Goal: Navigation & Orientation: Find specific page/section

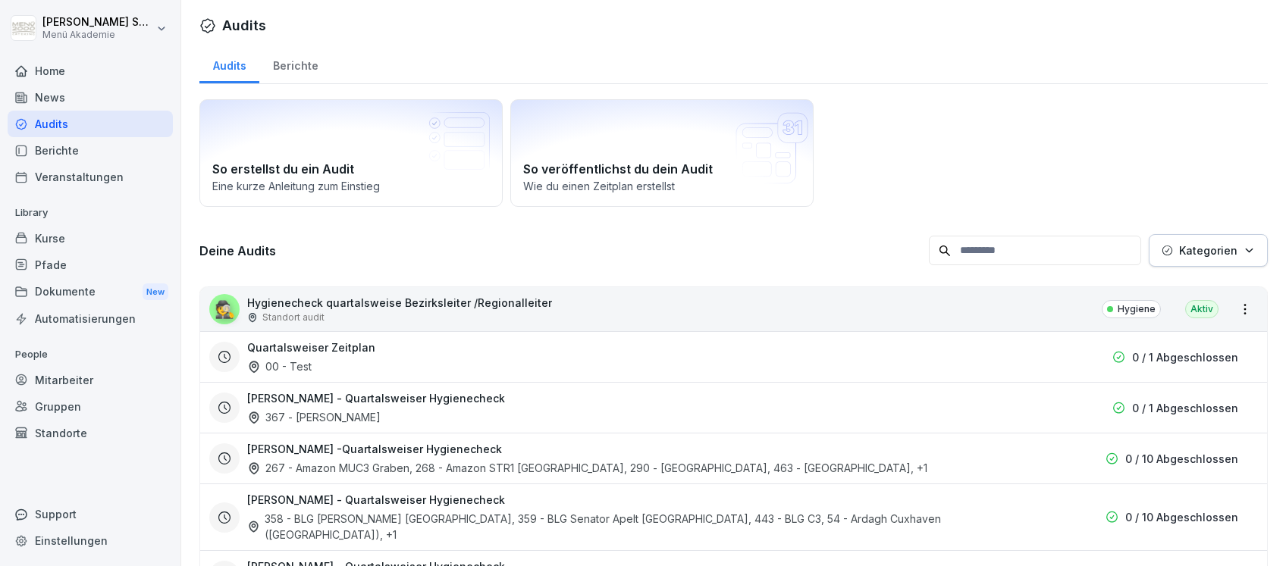
click at [45, 67] on div "Home" at bounding box center [90, 71] width 165 height 27
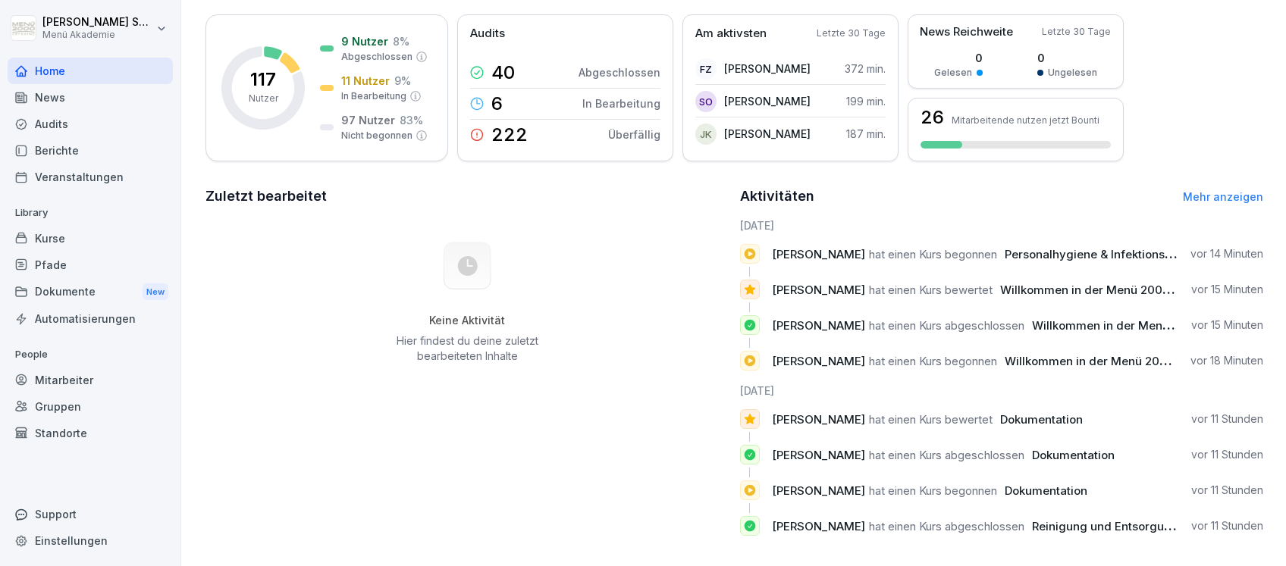
scroll to position [144, 0]
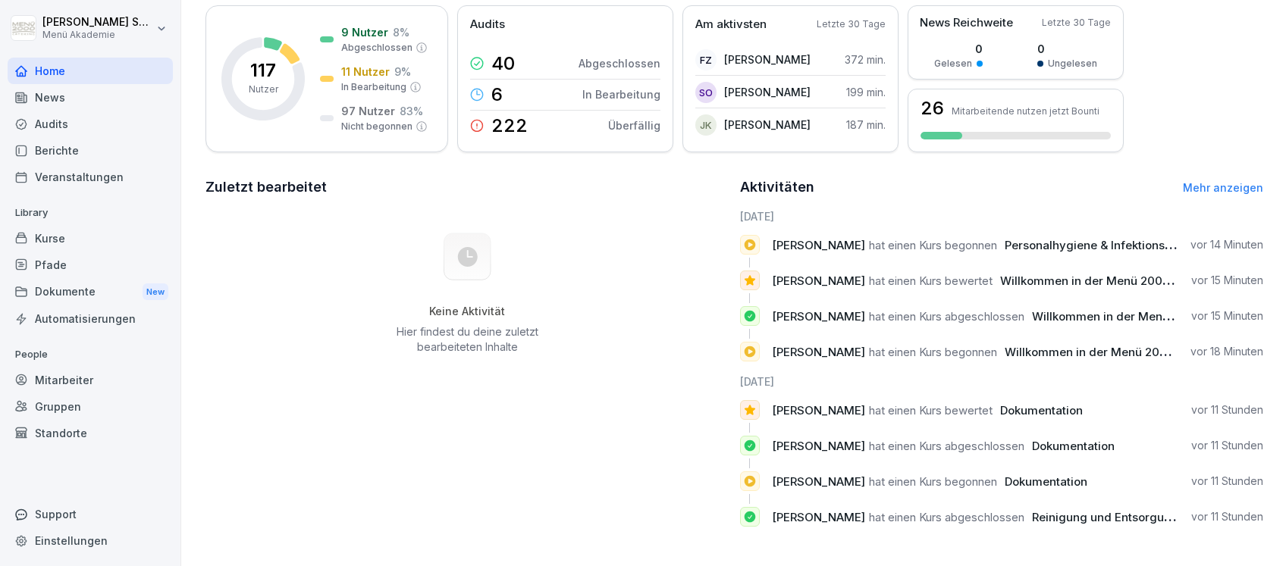
click at [1190, 181] on link "Mehr anzeigen" at bounding box center [1223, 187] width 80 height 13
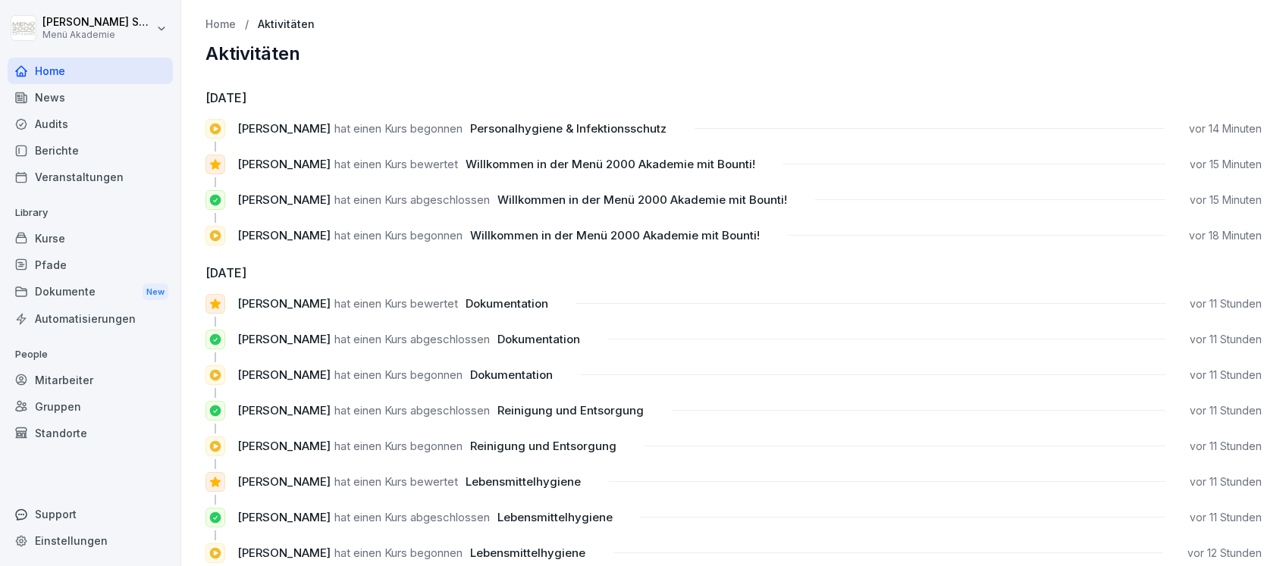
click at [42, 67] on div "Home" at bounding box center [90, 71] width 165 height 27
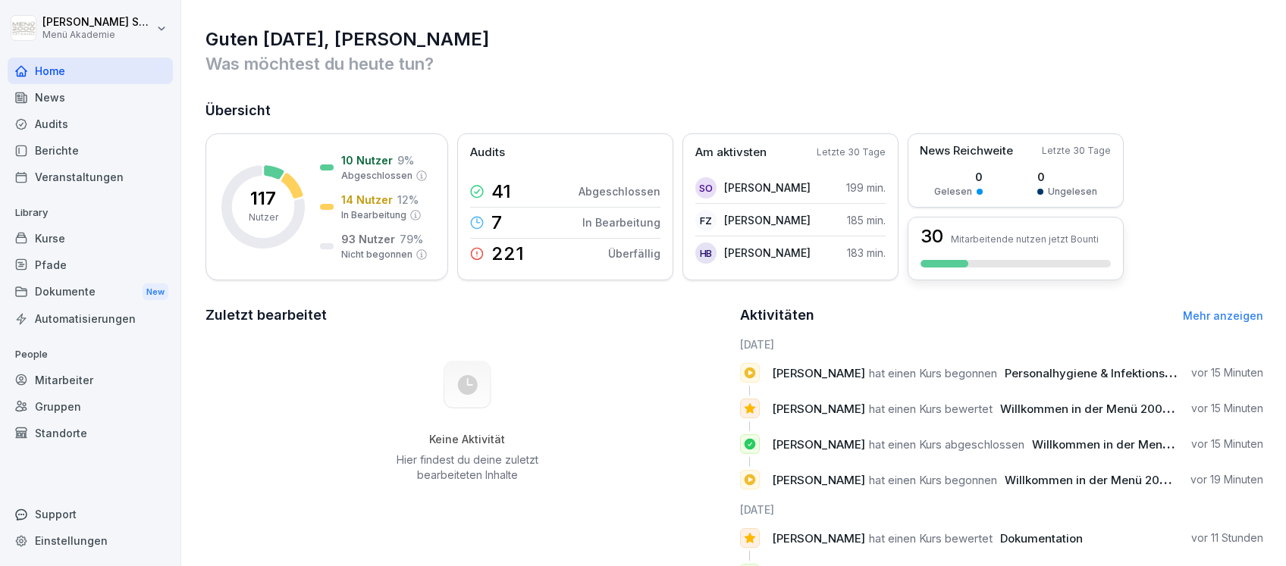
click at [984, 248] on div "30 Mitarbeitende nutzen jetzt Bounti" at bounding box center [1016, 249] width 216 height 64
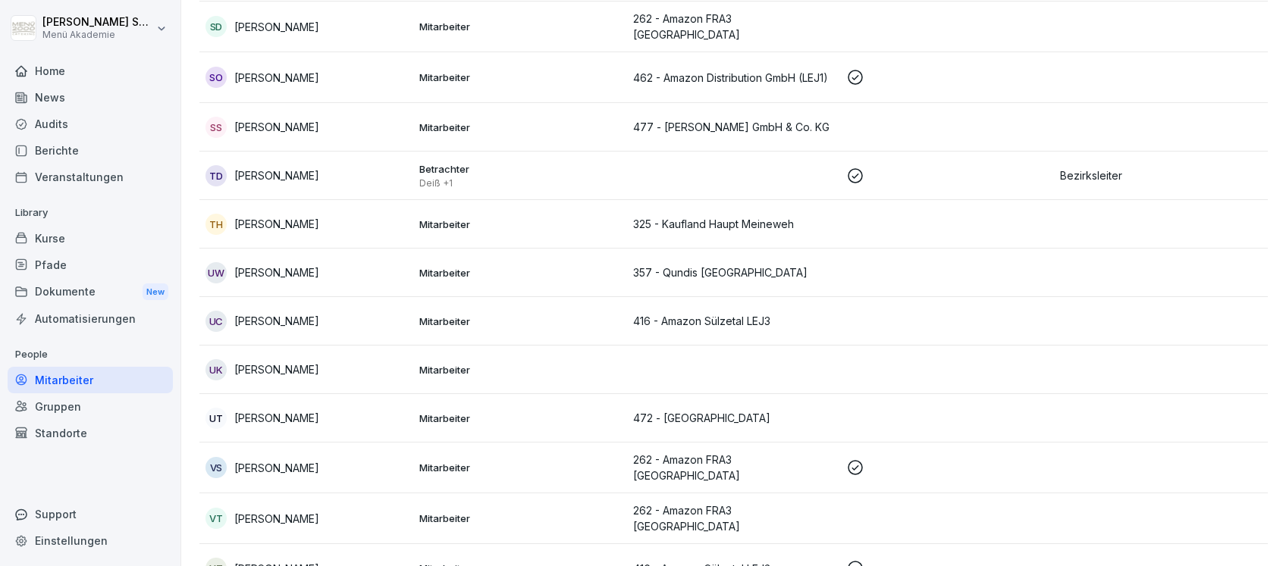
scroll to position [5447, 0]
